Goal: Obtain resource: Download file/media

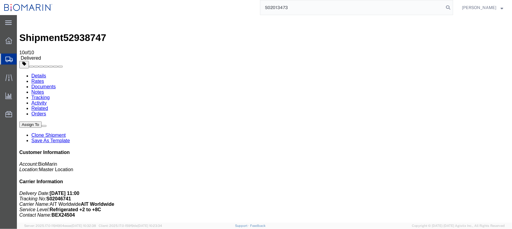
type input "S02013473"
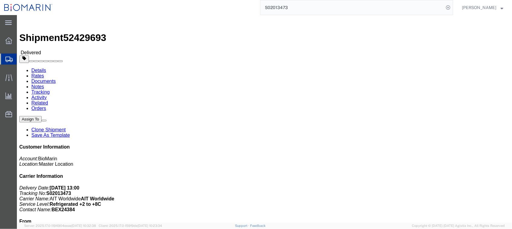
click link "Documents"
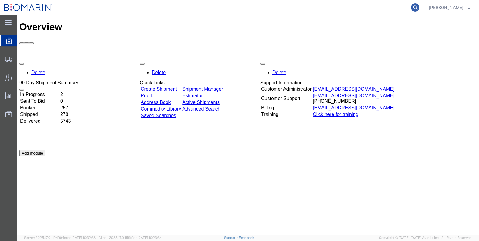
click at [420, 6] on icon at bounding box center [415, 7] width 8 height 8
paste input "S01963994"
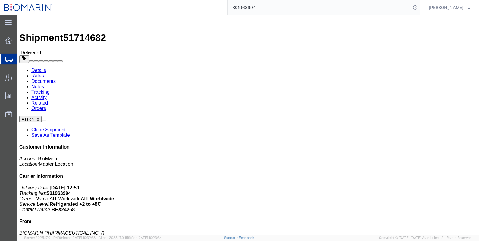
click link "Documents"
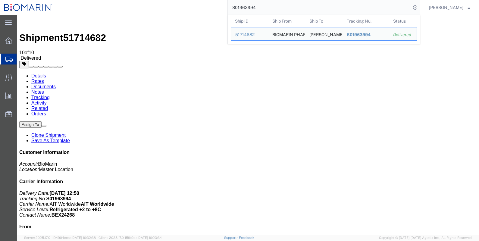
drag, startPoint x: 313, startPoint y: 11, endPoint x: 197, endPoint y: 9, distance: 116.4
click at [197, 9] on div "S01963994 Ship ID Ship From Ship To Tracking Nu. Status Ship ID 51714682 Ship F…" at bounding box center [239, 7] width 364 height 15
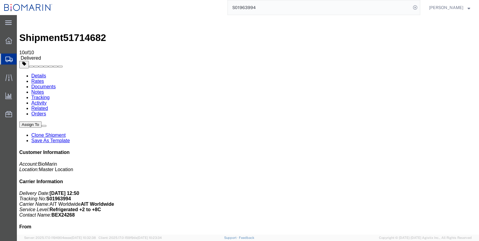
paste input "F101910413"
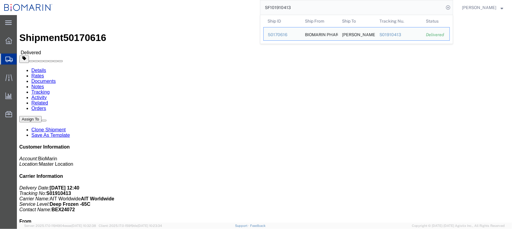
click link "Documents"
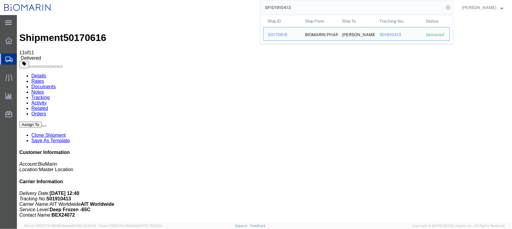
drag, startPoint x: 323, startPoint y: 10, endPoint x: 255, endPoint y: 10, distance: 68.4
click at [255, 10] on div "SF101910413 Ship ID Ship From Ship To Tracking Nu. Status Ship ID 50170616 Ship…" at bounding box center [255, 7] width 396 height 15
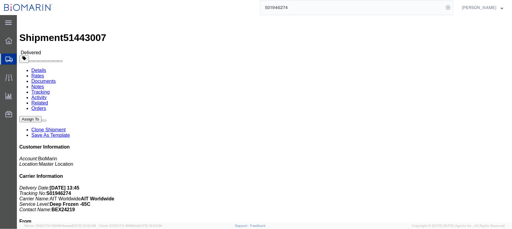
click link "Documents"
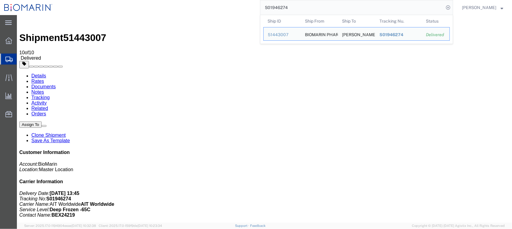
drag, startPoint x: 314, startPoint y: 7, endPoint x: 213, endPoint y: 8, distance: 100.4
click at [213, 8] on div "S01946274 Ship ID Ship From Ship To Tracking Nu. Status Ship ID 51443007 Ship F…" at bounding box center [255, 7] width 396 height 15
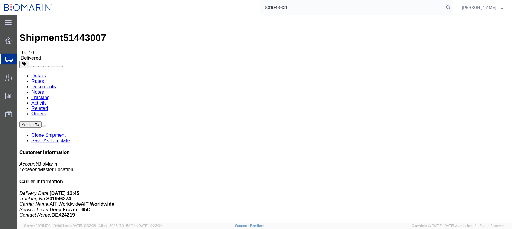
type input "S01943621"
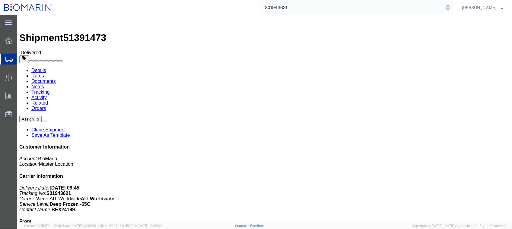
click link "Documents"
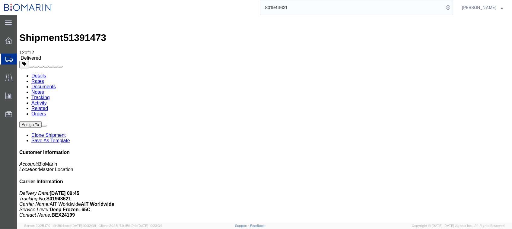
drag, startPoint x: 83, startPoint y: 199, endPoint x: 96, endPoint y: 180, distance: 23.5
